Goal: Communication & Community: Participate in discussion

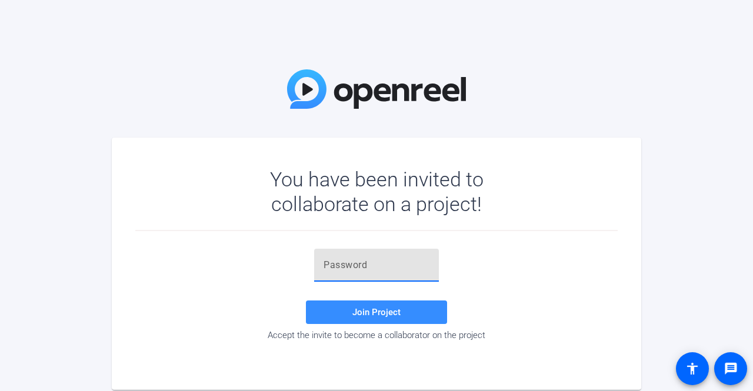
click at [372, 264] on input "text" at bounding box center [377, 265] width 106 height 14
paste input "SkCgN4"
type input "SkCgN4"
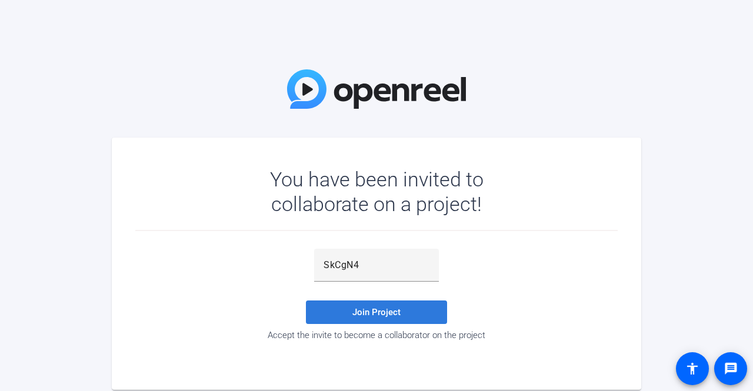
click at [393, 310] on span "Join Project" at bounding box center [376, 312] width 48 height 11
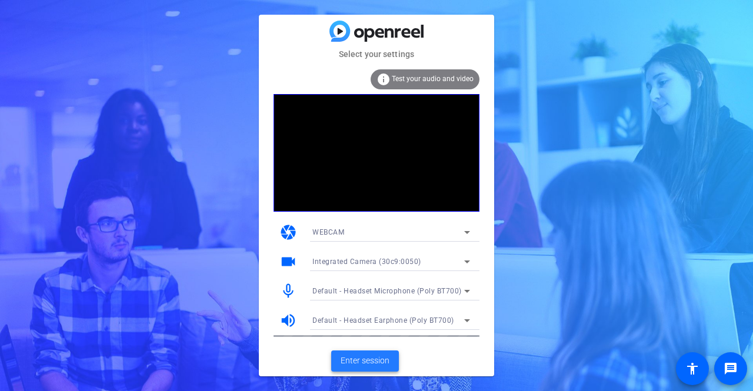
click at [358, 352] on span at bounding box center [365, 361] width 68 height 28
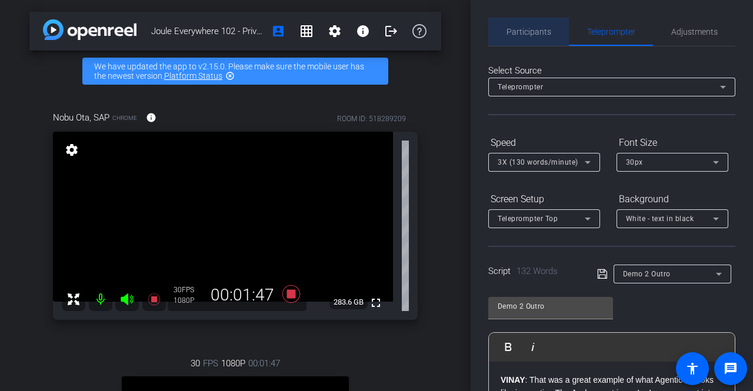
click at [534, 36] on span "Participants" at bounding box center [529, 32] width 45 height 28
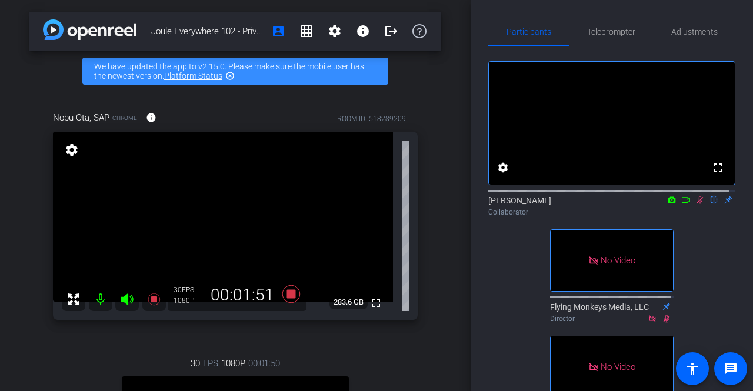
click at [681, 204] on icon at bounding box center [685, 200] width 9 height 8
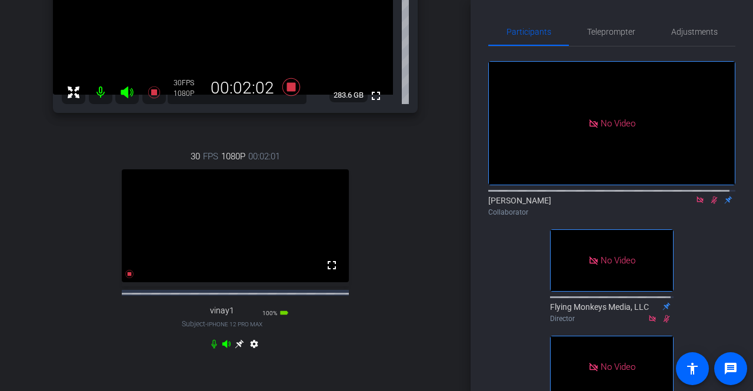
scroll to position [208, 0]
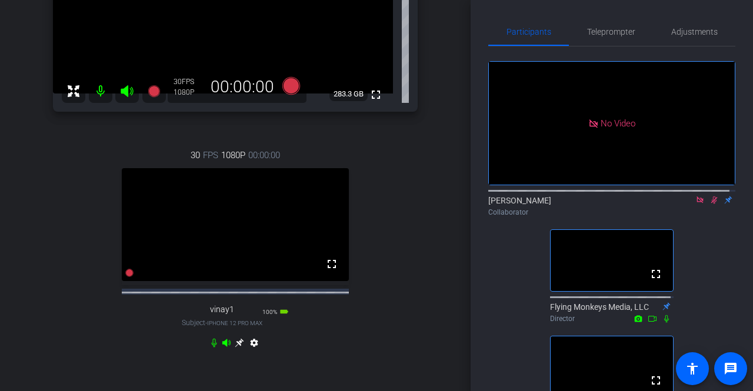
click at [710, 204] on icon at bounding box center [714, 200] width 9 height 8
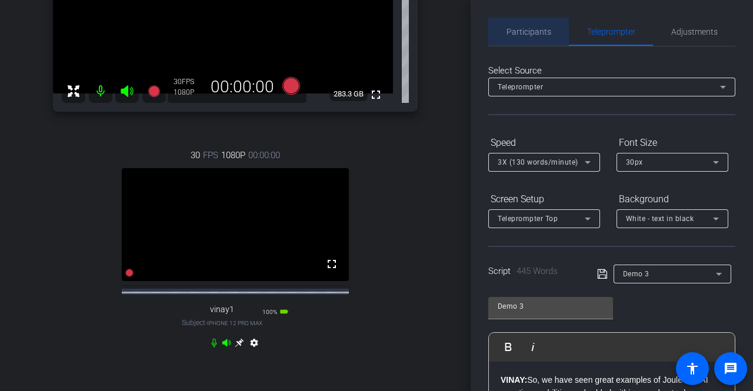
click at [538, 32] on span "Participants" at bounding box center [529, 32] width 45 height 8
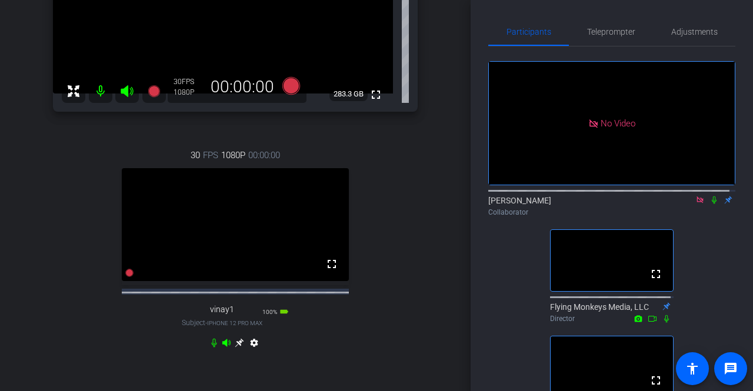
click at [708, 202] on mat-icon at bounding box center [714, 200] width 14 height 11
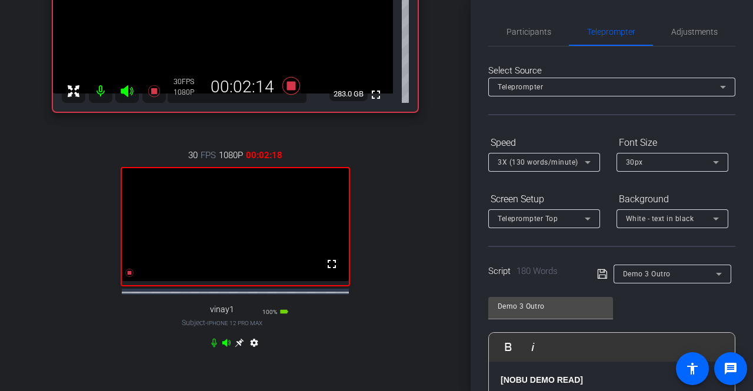
scroll to position [121, 0]
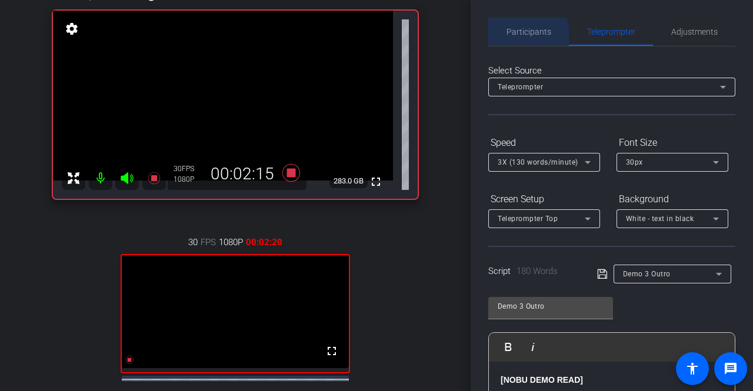
click at [525, 36] on span "Participants" at bounding box center [529, 32] width 45 height 28
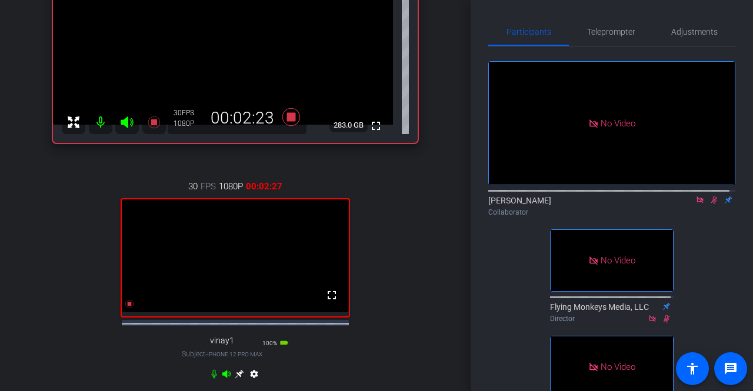
scroll to position [178, 0]
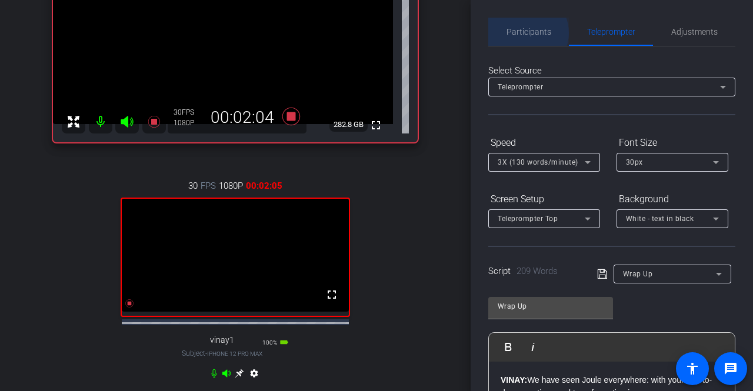
click at [524, 33] on span "Participants" at bounding box center [529, 32] width 45 height 8
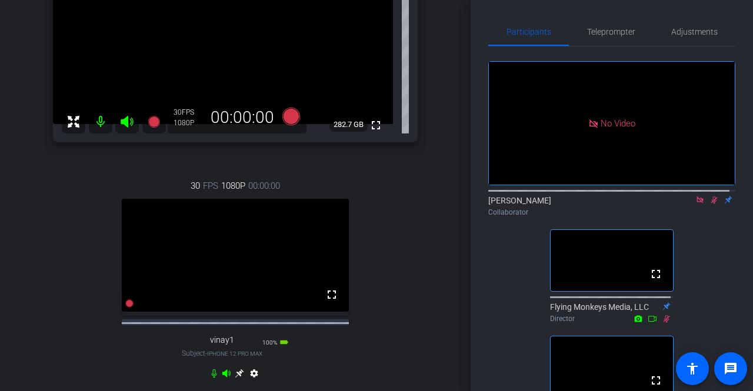
scroll to position [345, 0]
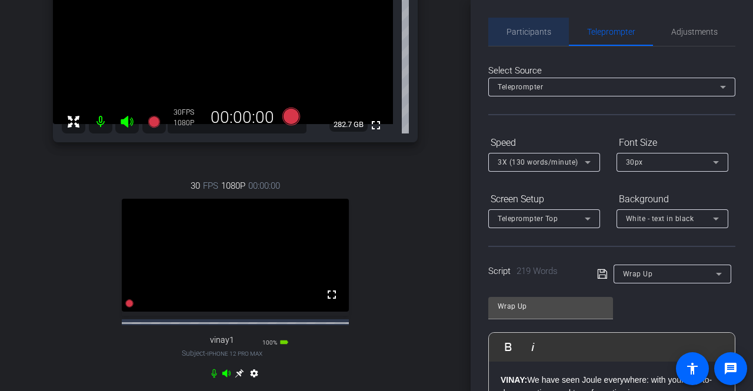
click at [538, 35] on span "Participants" at bounding box center [529, 32] width 45 height 8
type input "Wrap Up Pickup"
click at [515, 36] on span "Participants" at bounding box center [529, 32] width 45 height 8
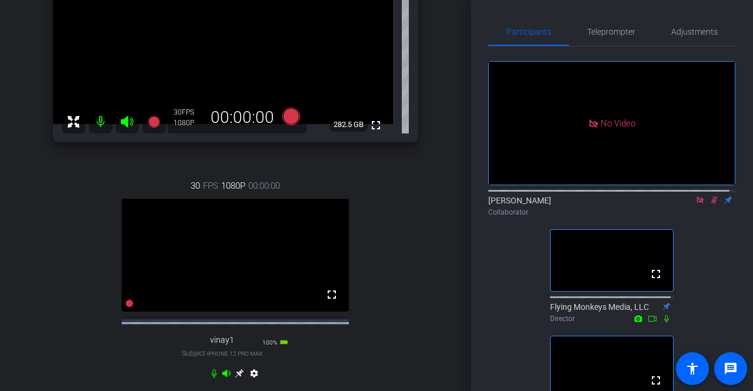
click at [710, 197] on icon at bounding box center [714, 200] width 9 height 8
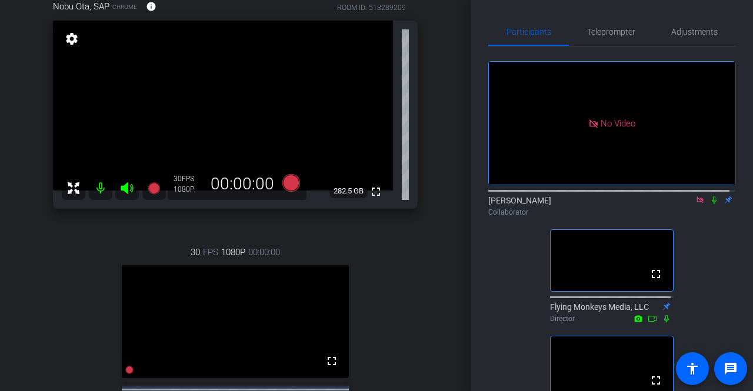
scroll to position [111, 0]
click at [710, 200] on icon at bounding box center [714, 200] width 9 height 8
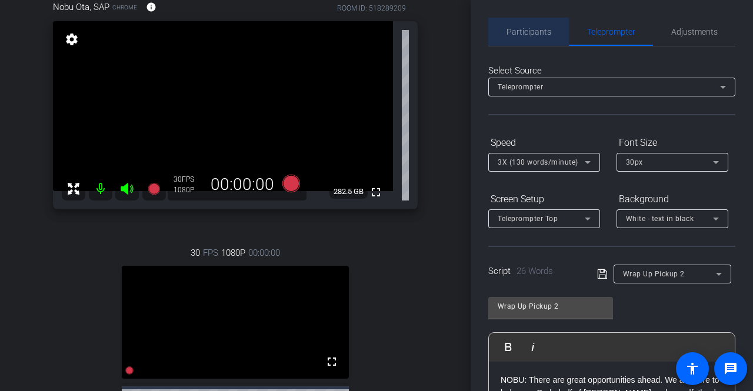
click at [532, 34] on span "Participants" at bounding box center [529, 32] width 45 height 8
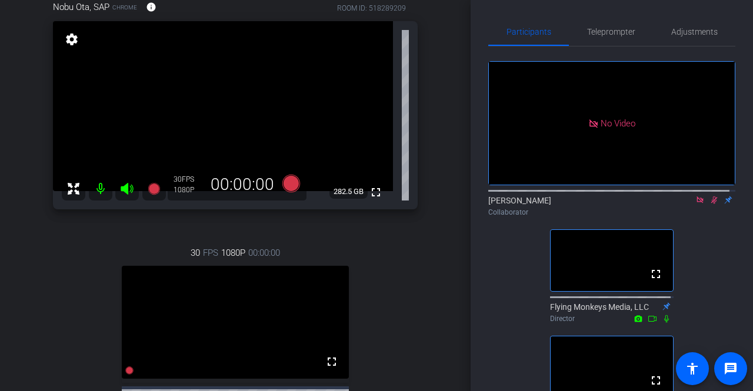
click at [708, 201] on mat-icon at bounding box center [714, 200] width 14 height 11
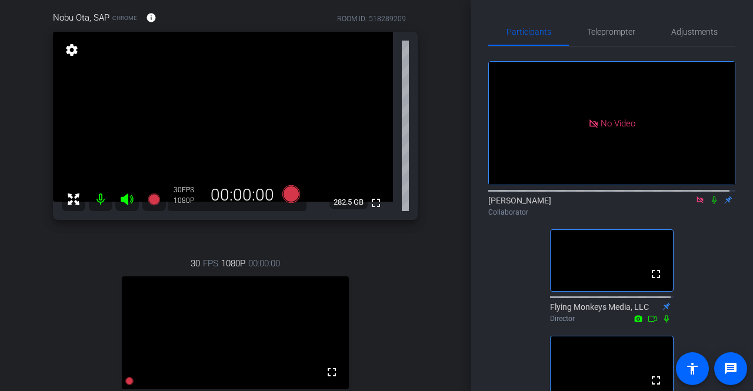
scroll to position [99, 0]
